Goal: Transaction & Acquisition: Obtain resource

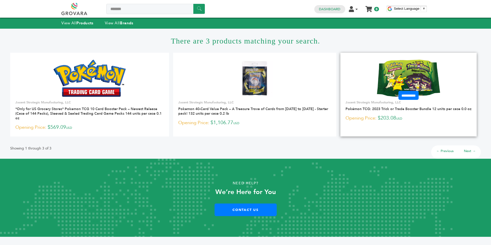
click at [389, 68] on img at bounding box center [408, 78] width 63 height 37
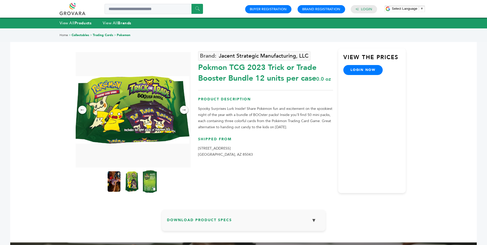
click at [154, 178] on img at bounding box center [150, 181] width 14 height 23
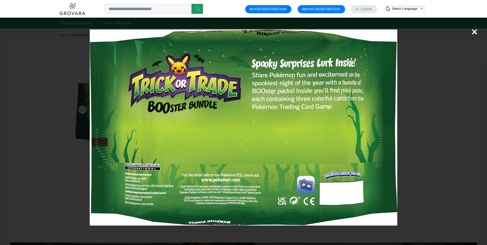
click at [474, 32] on span "×" at bounding box center [474, 32] width 7 height 14
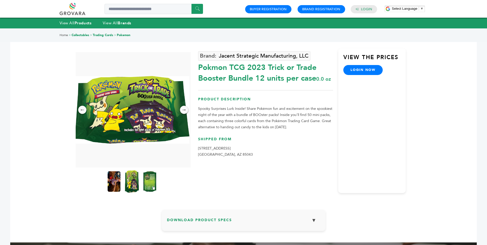
click at [130, 180] on img at bounding box center [132, 181] width 14 height 23
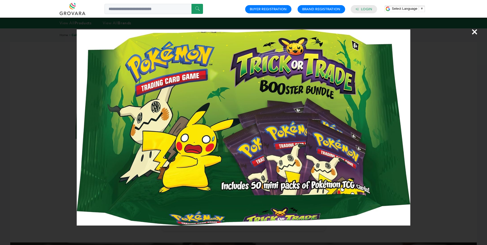
click at [476, 31] on span "×" at bounding box center [474, 32] width 7 height 14
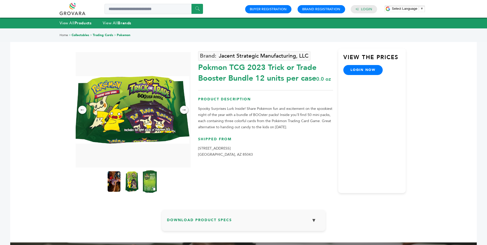
click at [147, 179] on img at bounding box center [150, 181] width 14 height 23
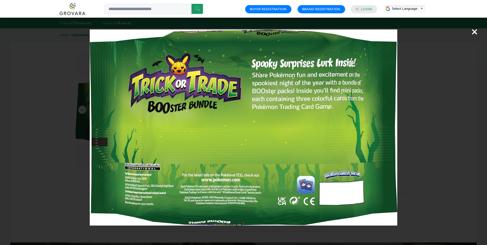
click at [476, 32] on span "×" at bounding box center [474, 32] width 7 height 14
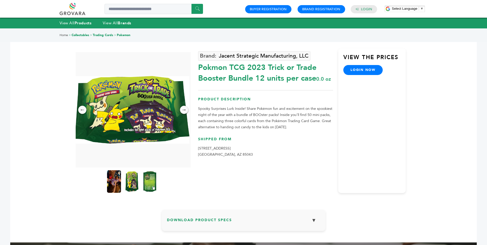
click at [115, 181] on img at bounding box center [114, 181] width 14 height 23
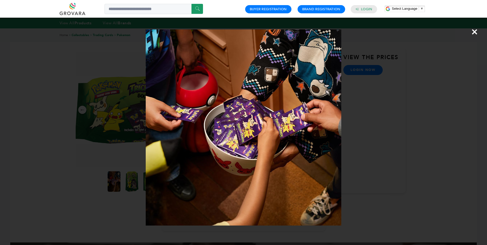
click at [476, 31] on span "×" at bounding box center [474, 32] width 7 height 14
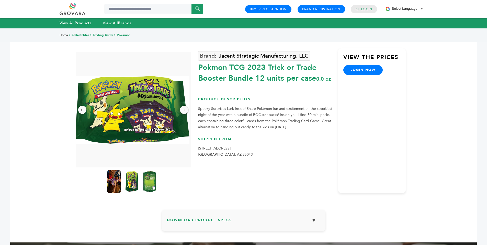
click at [109, 183] on img at bounding box center [114, 181] width 14 height 23
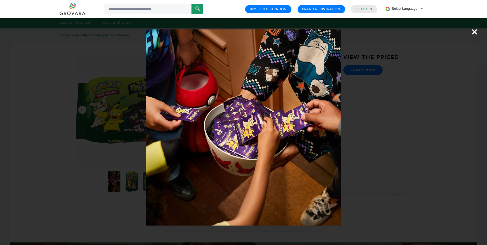
click at [476, 32] on span "×" at bounding box center [474, 32] width 7 height 14
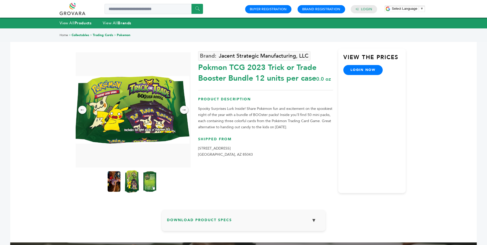
click at [132, 183] on img at bounding box center [132, 181] width 14 height 23
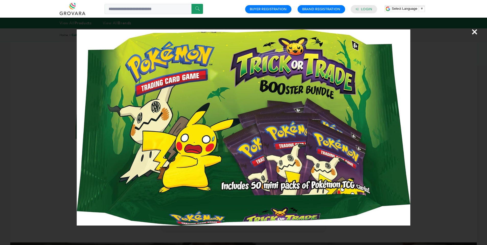
click at [474, 32] on span "×" at bounding box center [474, 32] width 7 height 14
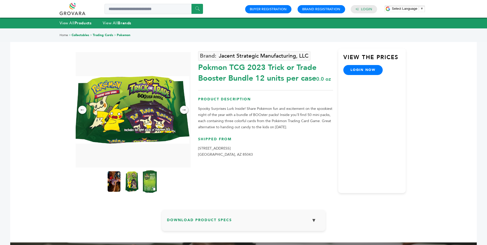
click at [145, 182] on img at bounding box center [150, 181] width 14 height 23
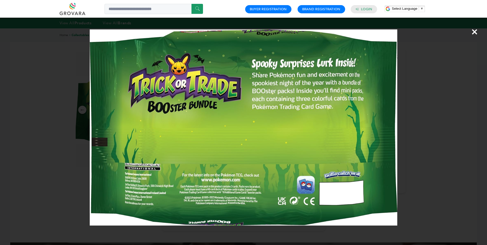
scroll to position [4, 0]
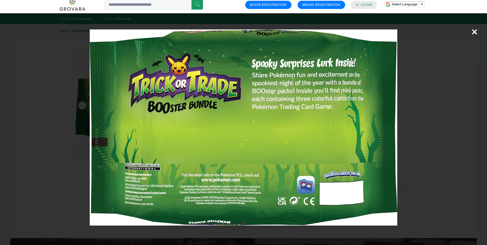
click at [476, 32] on span "×" at bounding box center [474, 32] width 7 height 14
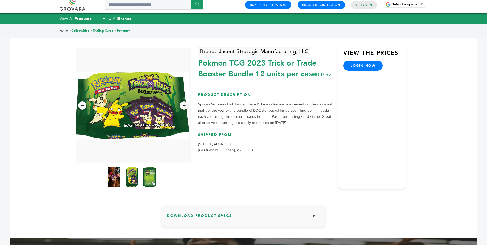
click at [227, 216] on h3 "Download Product Specs ▼" at bounding box center [243, 217] width 153 height 15
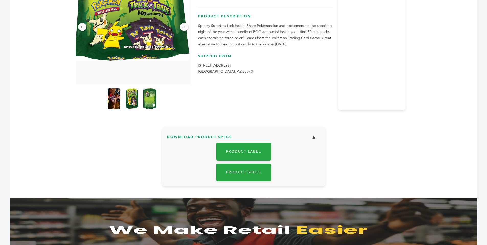
scroll to position [85, 0]
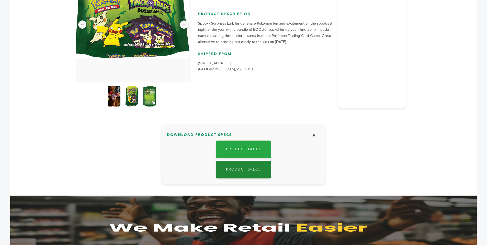
click at [247, 168] on link "Product Specs" at bounding box center [243, 170] width 55 height 18
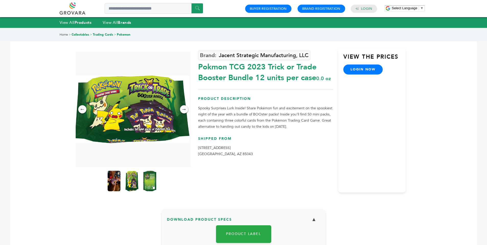
scroll to position [0, 0]
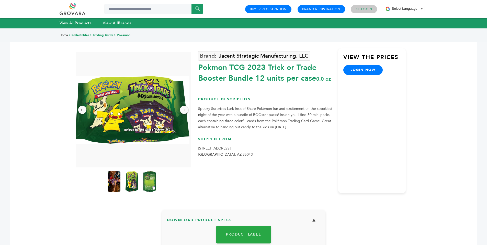
click at [369, 10] on link "Login" at bounding box center [366, 9] width 11 height 5
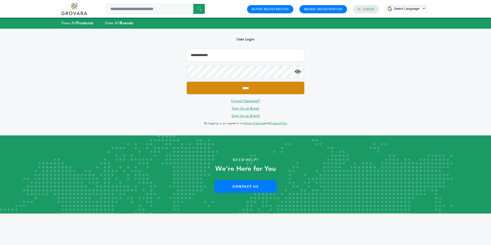
type input "**********"
click at [252, 87] on input "*****" at bounding box center [246, 88] width 118 height 13
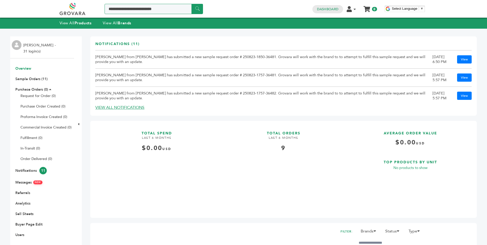
click at [166, 9] on input "Search a product or brand..." at bounding box center [154, 9] width 98 height 10
type input "*******"
click at [192, 4] on input "******" at bounding box center [198, 9] width 12 height 10
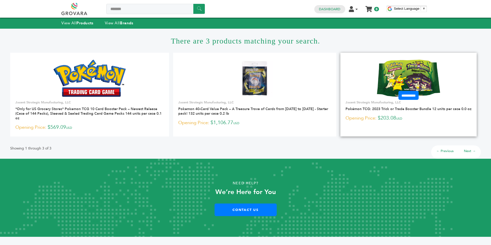
click at [405, 81] on img at bounding box center [408, 78] width 63 height 37
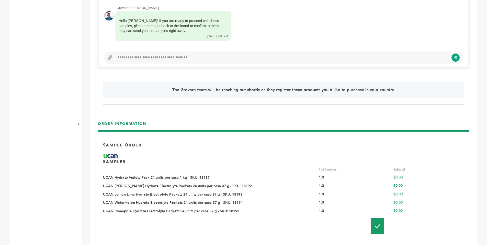
scroll to position [382, 0]
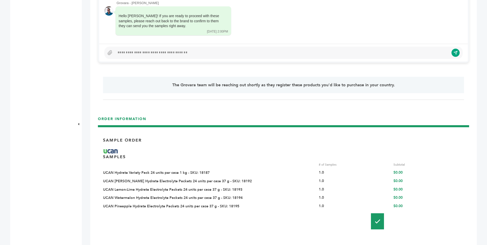
click at [144, 54] on div at bounding box center [282, 53] width 334 height 6
click at [452, 54] on icon "submit" at bounding box center [452, 52] width 4 height 4
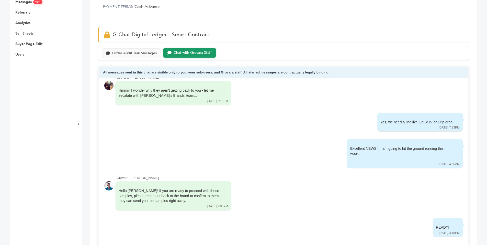
scroll to position [161, 0]
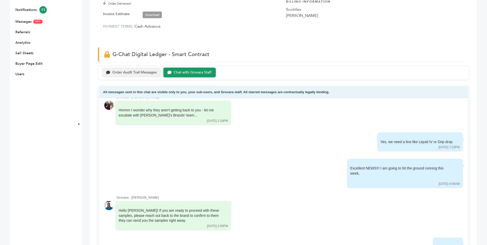
click at [148, 72] on div "Order Audit Trail Messages" at bounding box center [134, 72] width 45 height 4
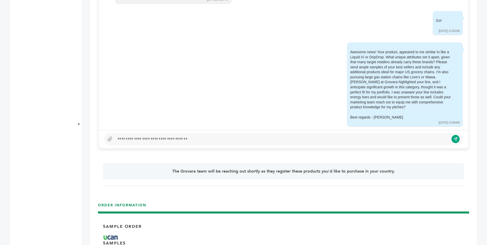
scroll to position [291, 0]
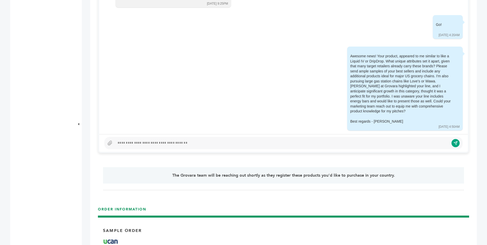
click at [355, 141] on div at bounding box center [282, 143] width 334 height 6
click at [449, 144] on button "submit" at bounding box center [452, 143] width 9 height 9
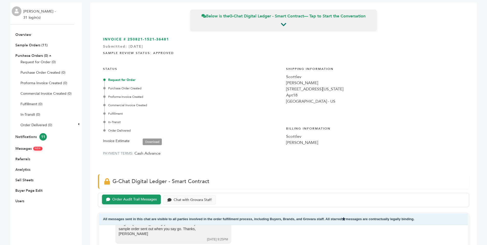
scroll to position [0, 0]
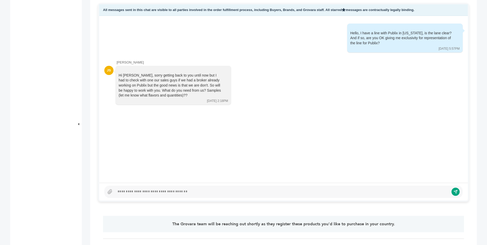
scroll to position [245, 0]
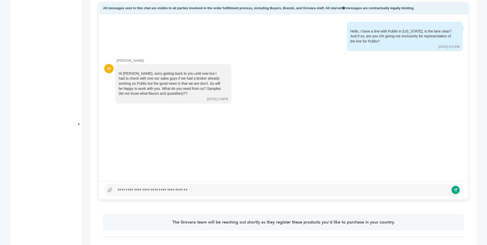
click at [145, 189] on div at bounding box center [282, 190] width 334 height 6
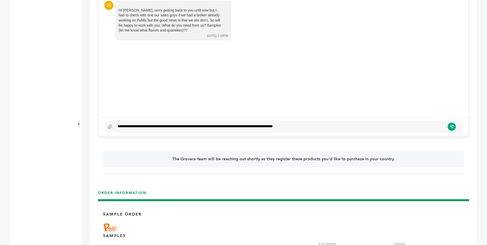
scroll to position [270, 0]
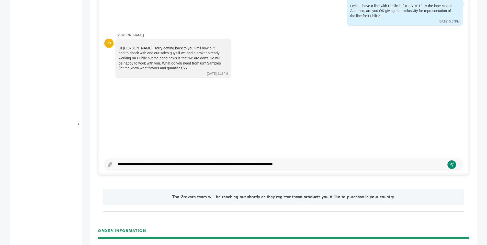
click at [453, 167] on button "submit" at bounding box center [452, 164] width 9 height 9
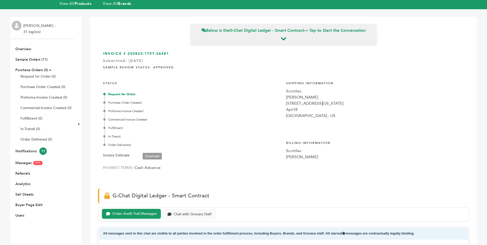
scroll to position [0, 0]
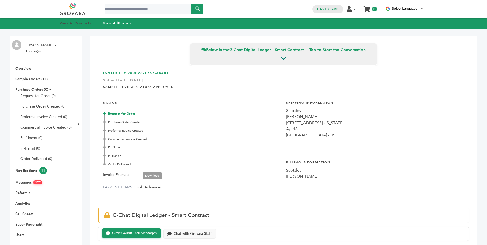
click at [80, 22] on strong "Products" at bounding box center [83, 22] width 17 height 5
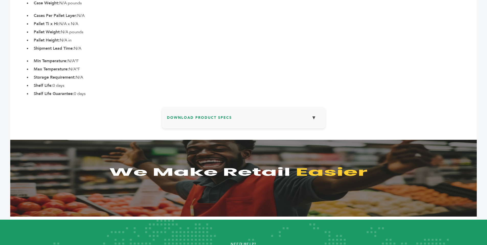
scroll to position [326, 0]
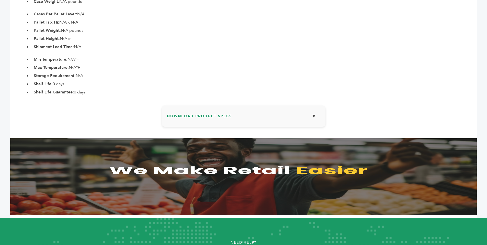
click at [316, 122] on button "▼" at bounding box center [314, 116] width 13 height 11
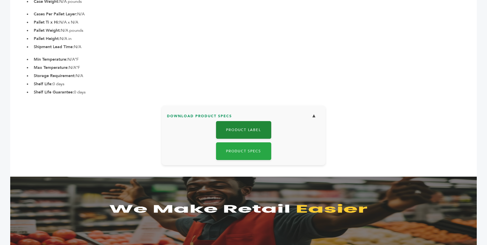
click at [257, 139] on link "Product Label" at bounding box center [243, 130] width 55 height 18
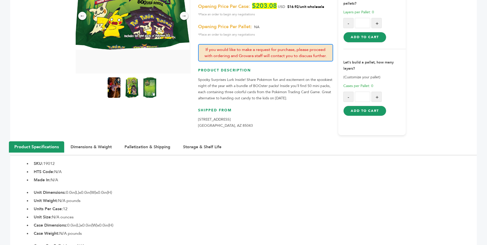
scroll to position [90, 0]
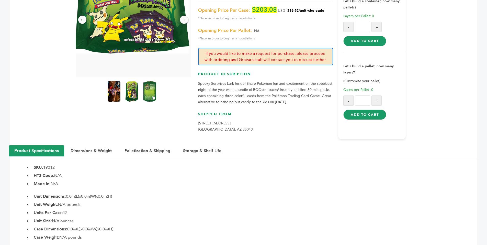
click at [485, 56] on div "****** 0 0 Dashboard Edit Account Order Management Sign Out My Cart Your cart i…" at bounding box center [243, 240] width 487 height 660
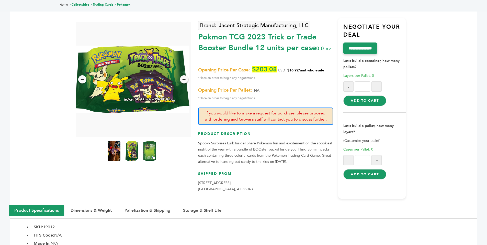
scroll to position [6, 0]
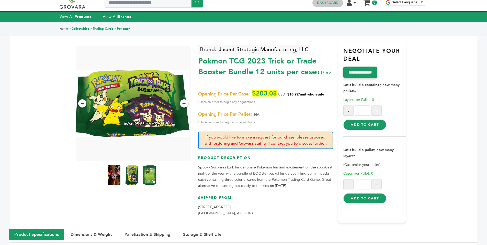
click at [323, 6] on h4 "Dashboard" at bounding box center [328, 3] width 31 height 8
click at [330, 3] on link "Dashboard" at bounding box center [327, 3] width 21 height 5
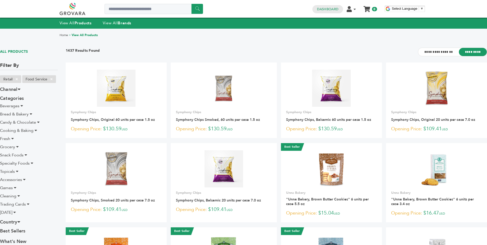
click at [13, 104] on span "Beverages" at bounding box center [9, 106] width 19 height 6
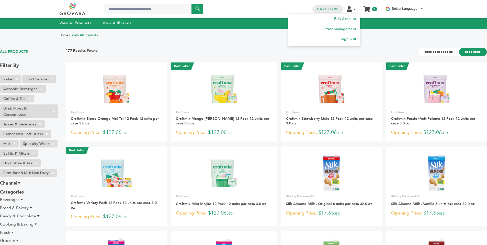
click at [350, 38] on link "Sign Out" at bounding box center [348, 39] width 15 height 5
click at [341, 38] on link "Sign Out" at bounding box center [348, 39] width 15 height 5
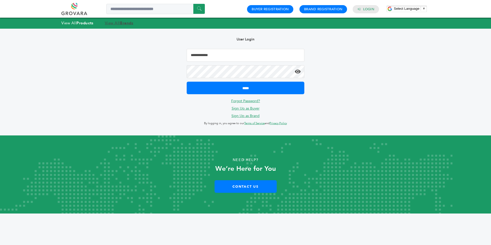
type input "**********"
click at [109, 23] on link "View All Brands" at bounding box center [119, 22] width 29 height 5
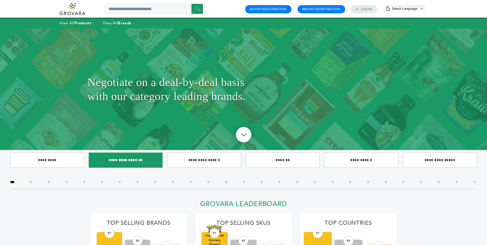
click at [132, 157] on input"] "**********" at bounding box center [126, 159] width 74 height 15
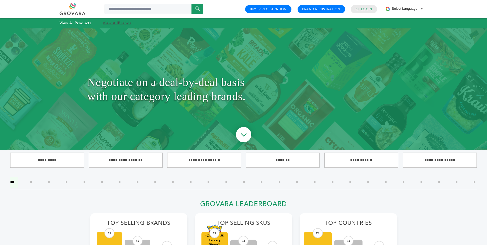
click at [113, 23] on link "View All Brands" at bounding box center [117, 22] width 29 height 5
click at [243, 135] on img at bounding box center [243, 135] width 27 height 27
click at [243, 131] on img at bounding box center [243, 135] width 27 height 27
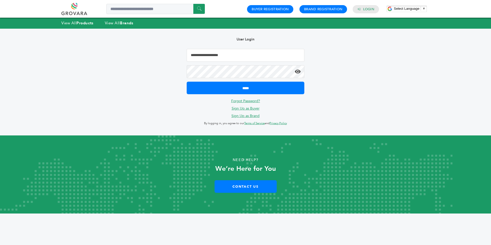
click at [76, 13] on link at bounding box center [79, 9] width 37 height 12
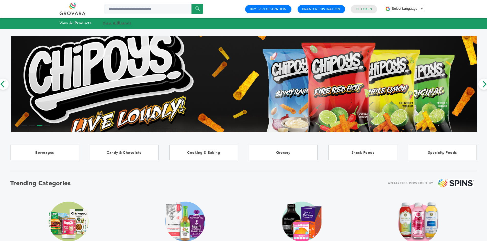
click at [122, 23] on strong "Brands" at bounding box center [124, 22] width 13 height 5
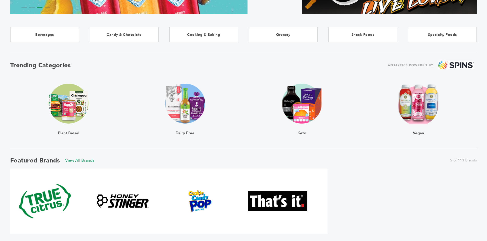
scroll to position [115, 0]
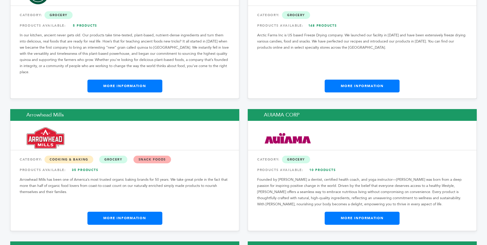
scroll to position [780, 0]
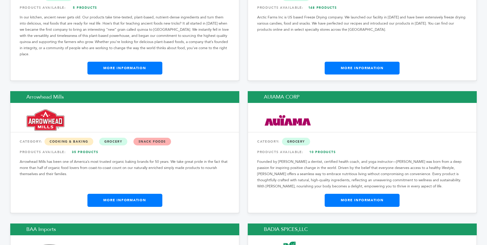
drag, startPoint x: 489, startPoint y: 9, endPoint x: 490, endPoint y: 31, distance: 22.3
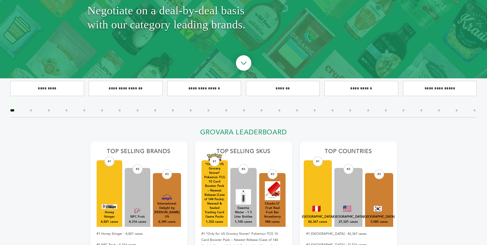
scroll to position [0, 0]
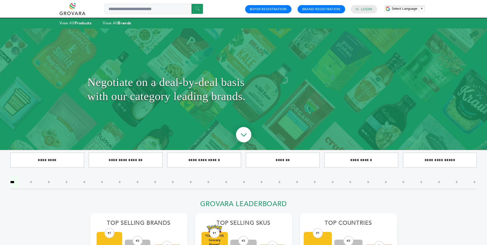
click at [436, 11] on div "****** 0 0 Buyer Registration Brand Registration Login Select Language ​ ▼ Menu" at bounding box center [243, 9] width 487 height 18
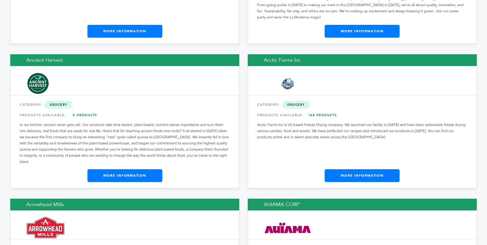
scroll to position [655, 0]
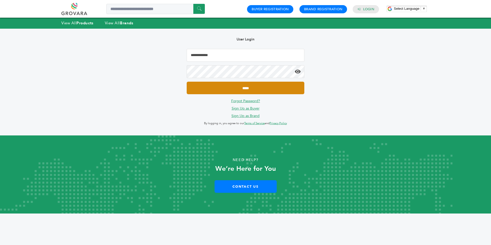
type input "**********"
click at [237, 86] on input "*****" at bounding box center [246, 88] width 118 height 13
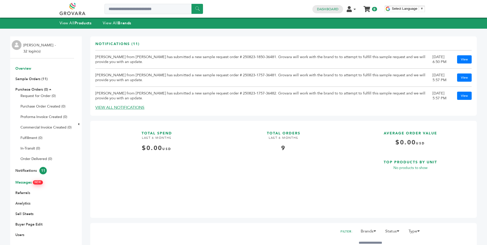
click at [30, 182] on link "Messages NEW" at bounding box center [28, 182] width 27 height 5
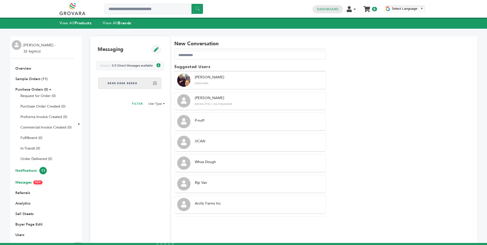
click at [32, 169] on link "Notifications 11" at bounding box center [30, 170] width 31 height 5
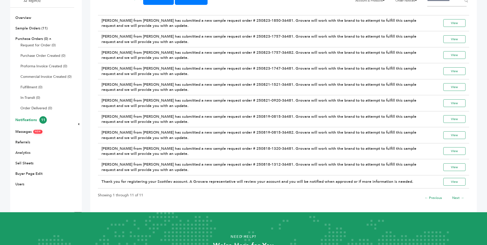
scroll to position [51, 0]
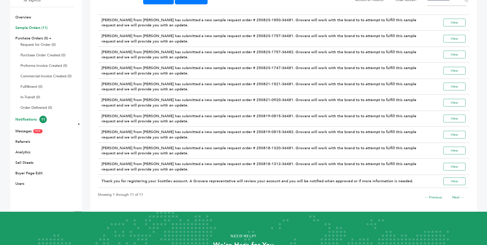
click at [34, 29] on link "Sample Orders (11)" at bounding box center [31, 27] width 32 height 5
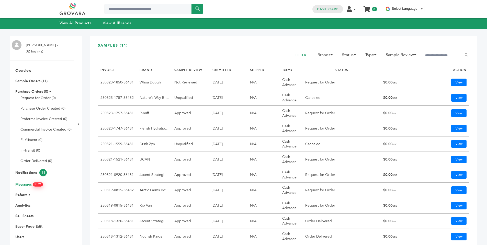
click at [29, 185] on link "Messages NEW" at bounding box center [28, 184] width 27 height 5
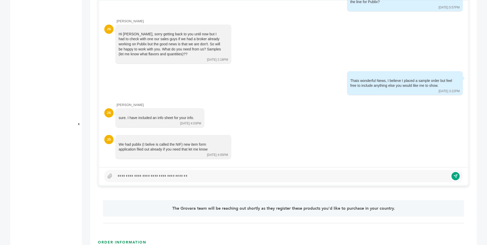
scroll to position [259, 0]
click at [146, 175] on div at bounding box center [282, 175] width 334 height 6
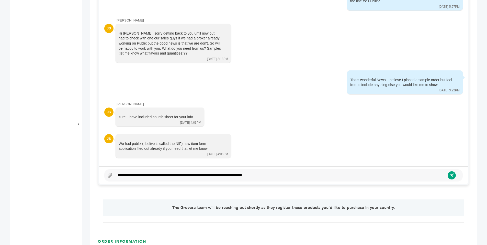
scroll to position [256, 0]
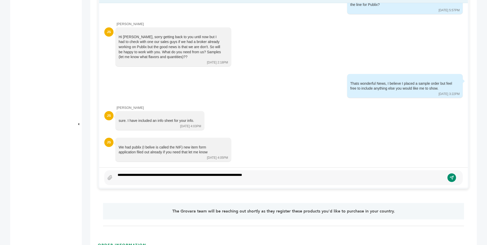
click at [452, 179] on icon "submit" at bounding box center [452, 177] width 4 height 4
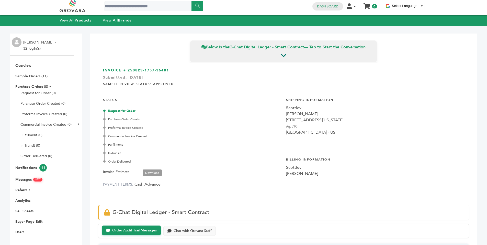
scroll to position [0, 0]
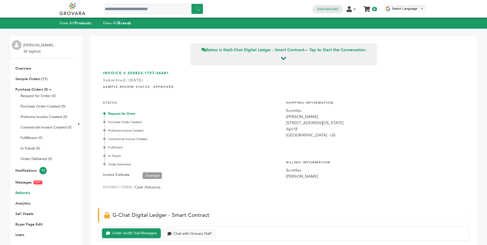
click at [25, 192] on link "Referrals" at bounding box center [22, 192] width 15 height 5
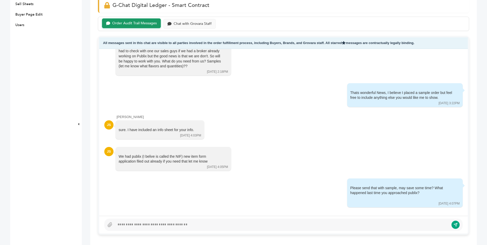
scroll to position [216, 0]
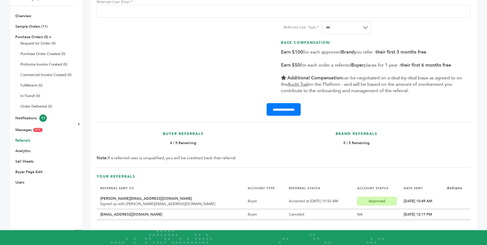
scroll to position [53, 0]
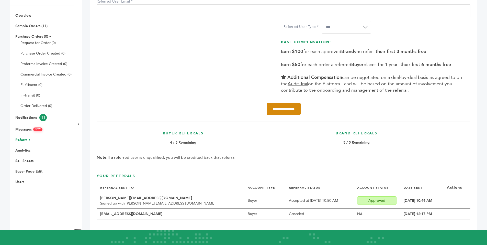
click at [280, 109] on input "**********" at bounding box center [284, 109] width 34 height 13
paste input "**********"
type input "**********"
click at [360, 28] on select "**********" at bounding box center [346, 27] width 49 height 13
select select "*"
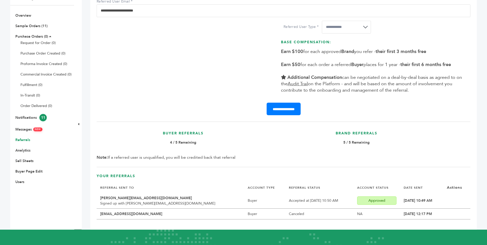
click at [322, 21] on select "**********" at bounding box center [346, 27] width 49 height 13
click at [281, 106] on input "**********" at bounding box center [284, 109] width 34 height 13
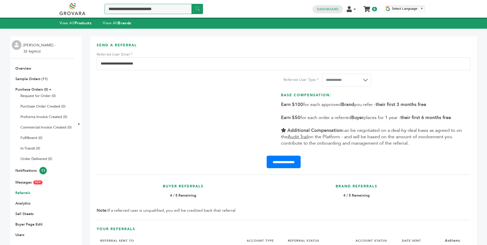
click at [132, 8] on input "Search a product or brand..." at bounding box center [154, 9] width 98 height 10
